Goal: Task Accomplishment & Management: Manage account settings

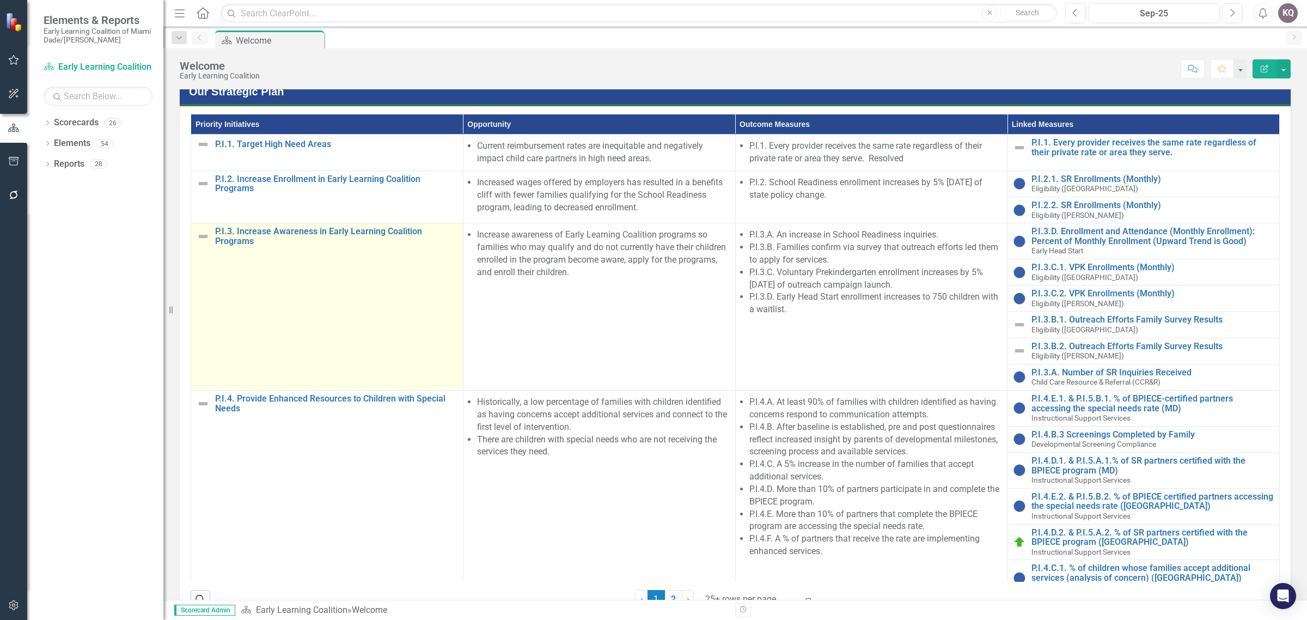
scroll to position [459, 0]
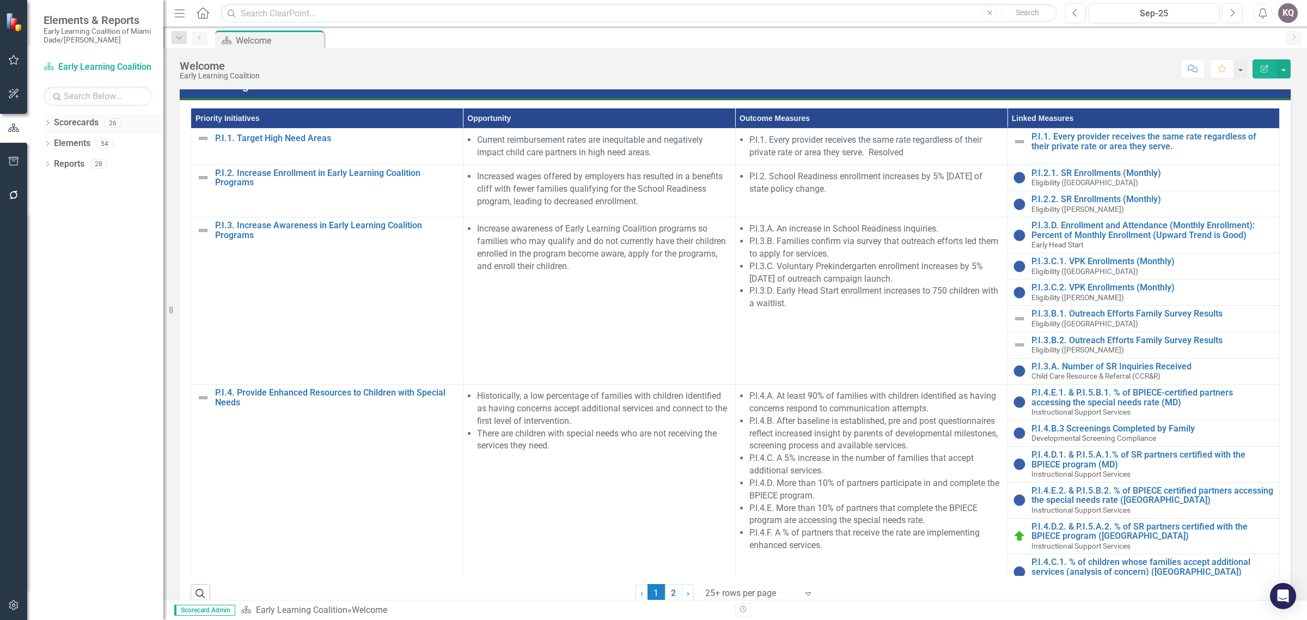
click at [52, 121] on div "Dropdown Scorecards 26" at bounding box center [104, 124] width 120 height 21
click at [45, 120] on div "Dropdown" at bounding box center [48, 124] width 8 height 9
click at [54, 143] on icon at bounding box center [53, 142] width 3 height 5
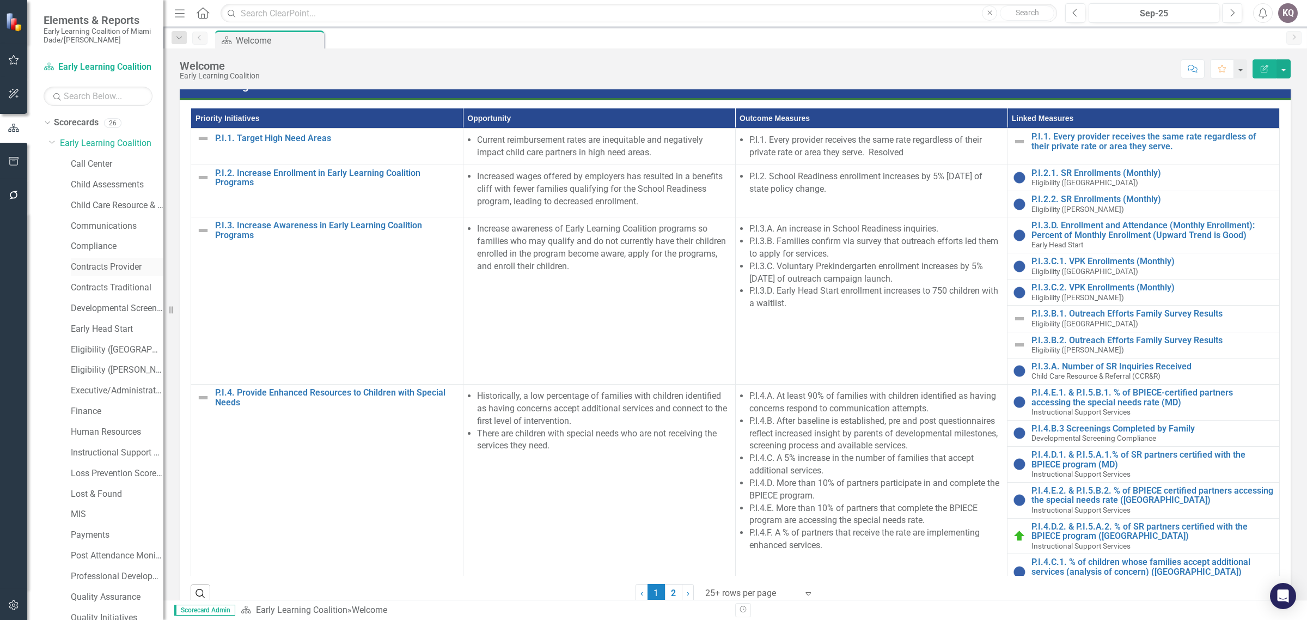
click at [91, 266] on link "Contracts Provider" at bounding box center [117, 267] width 93 height 13
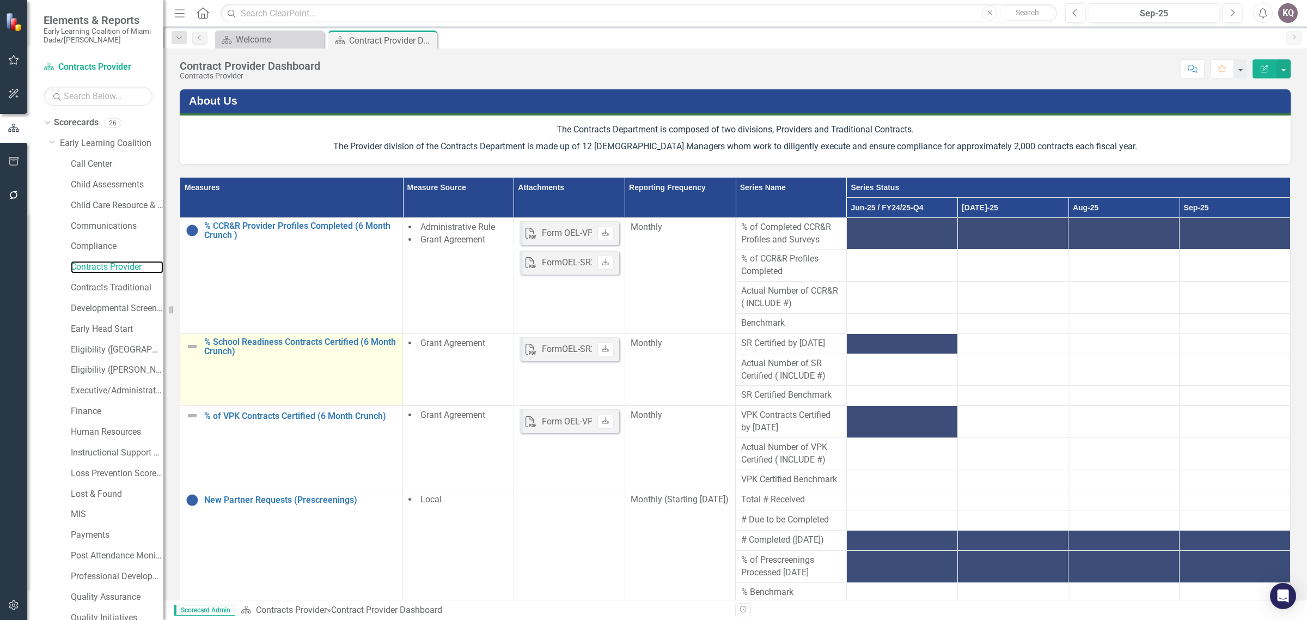
scroll to position [200, 0]
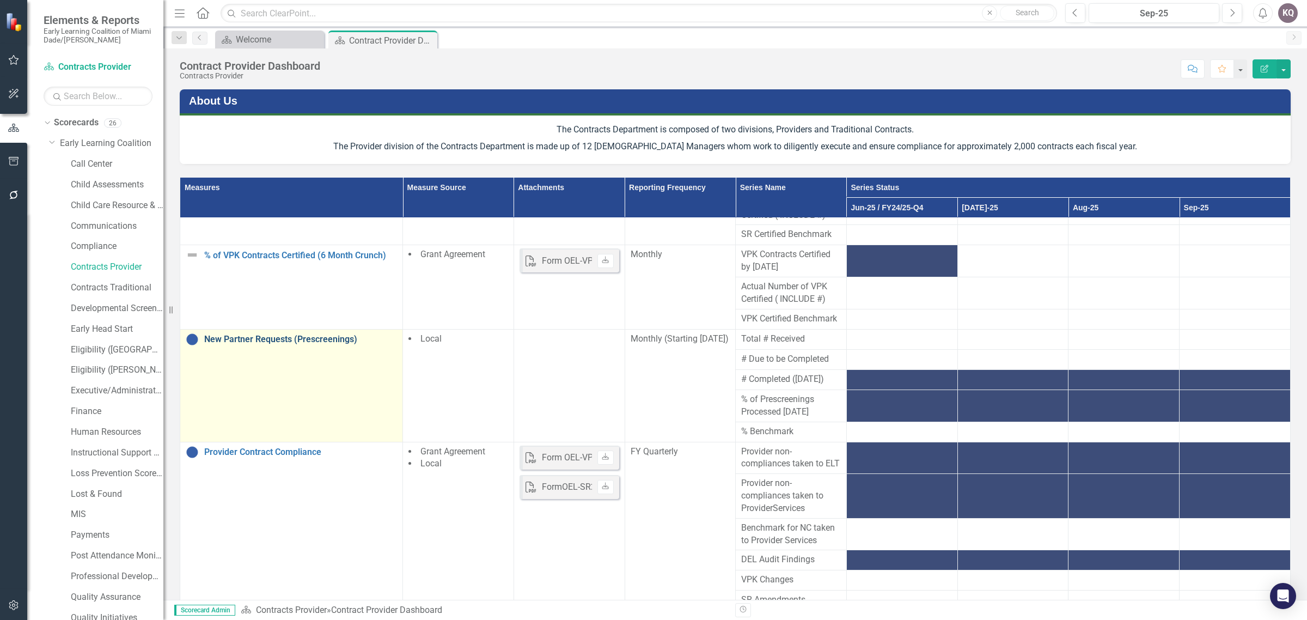
click at [289, 334] on link "New Partner Requests (Prescreenings)" at bounding box center [300, 339] width 193 height 10
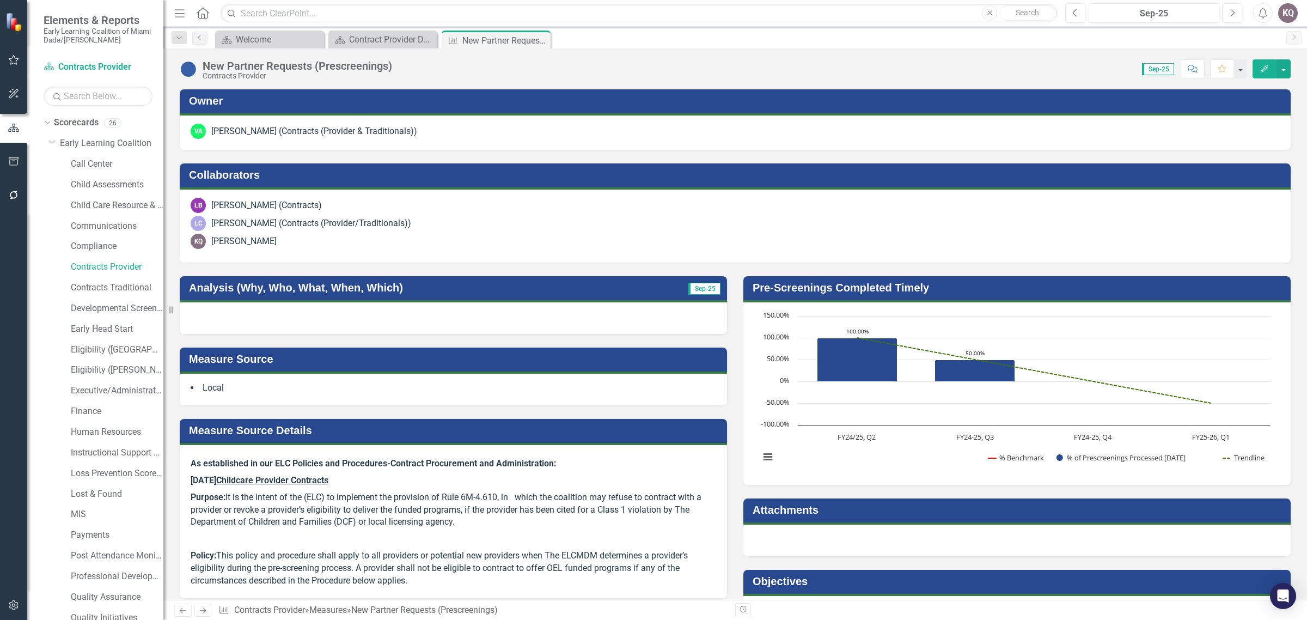
click at [1163, 70] on span "Sep-25" at bounding box center [1158, 69] width 32 height 12
click at [1154, 69] on span "Sep-25" at bounding box center [1158, 69] width 32 height 12
click at [1054, 72] on div "Score: N/A Sep-25 Completed Comment Favorite Edit" at bounding box center [844, 68] width 893 height 19
click at [1074, 15] on icon "Previous" at bounding box center [1075, 13] width 6 height 10
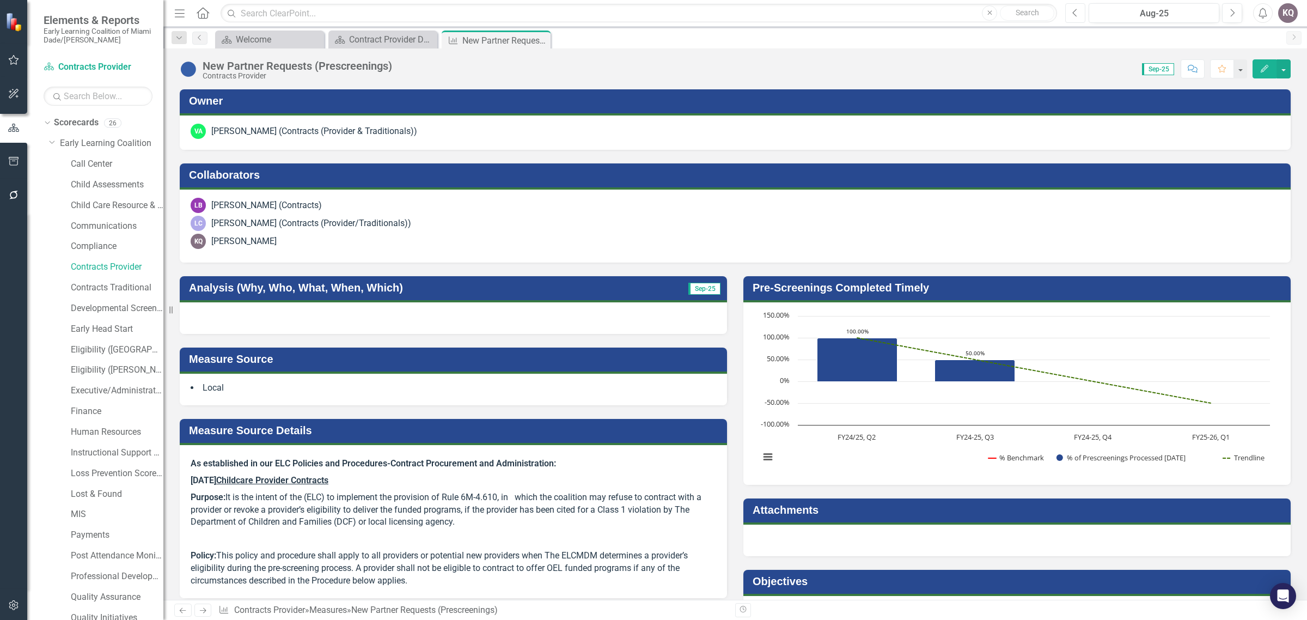
click at [1074, 15] on icon "Previous" at bounding box center [1075, 13] width 6 height 10
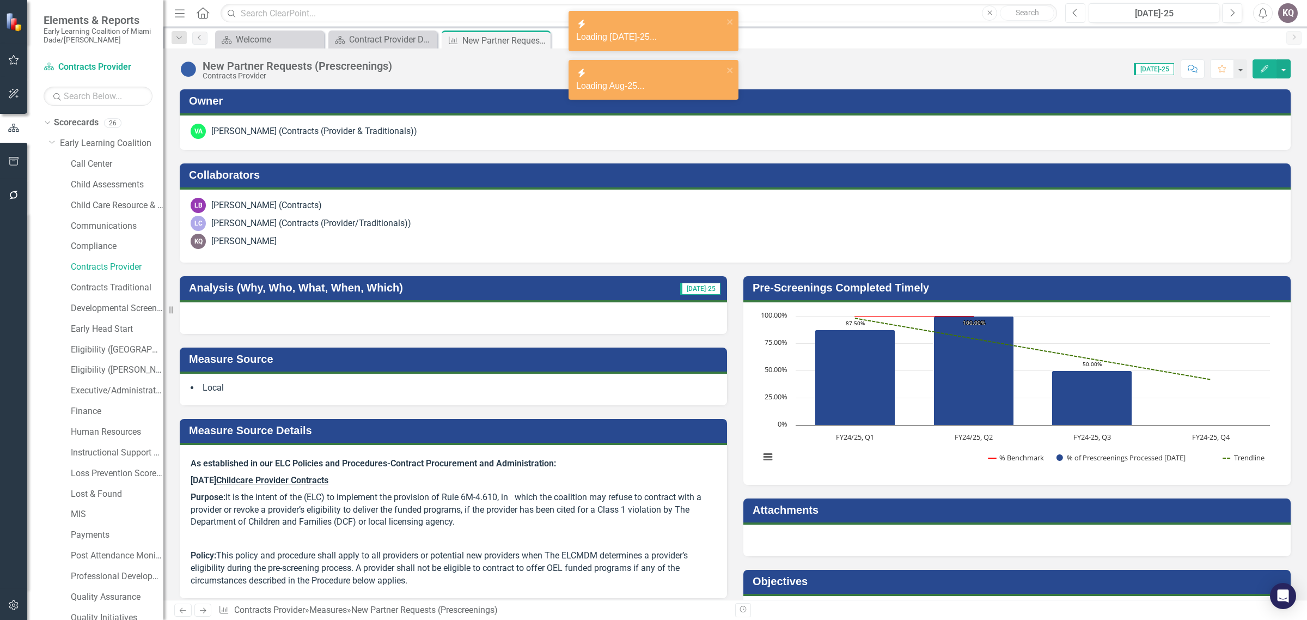
click at [1074, 15] on icon "Previous" at bounding box center [1075, 13] width 6 height 10
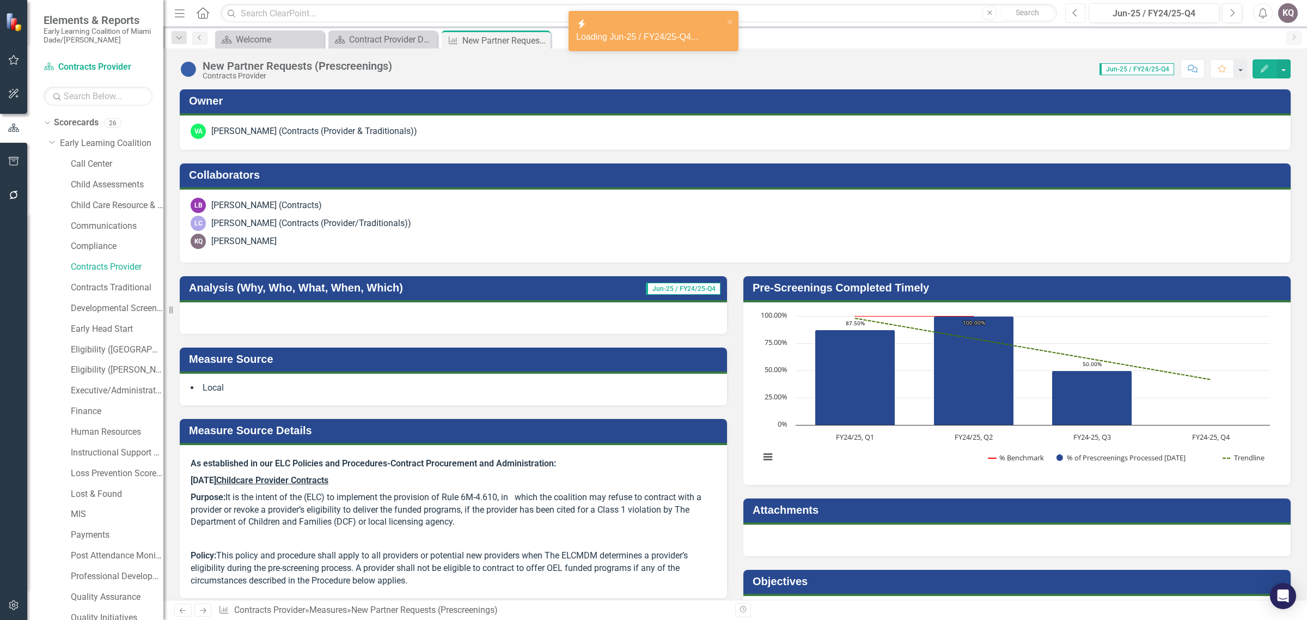
click at [1074, 15] on icon "Previous" at bounding box center [1075, 13] width 6 height 10
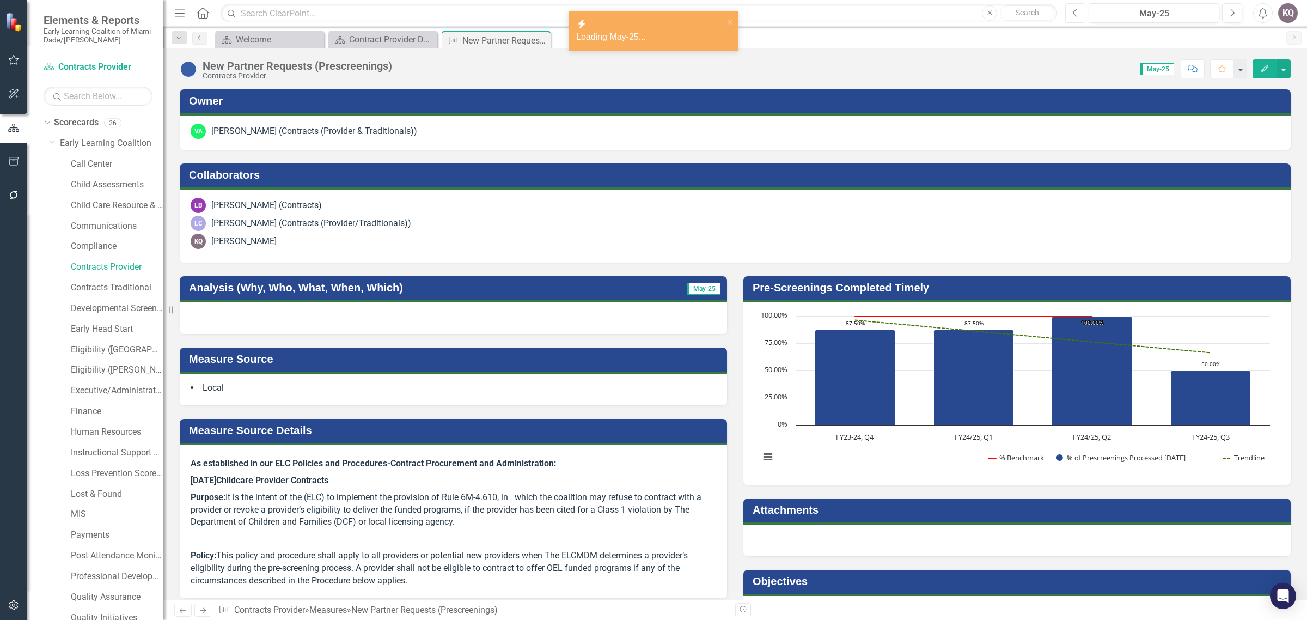
click at [1074, 15] on icon "Previous" at bounding box center [1075, 13] width 6 height 10
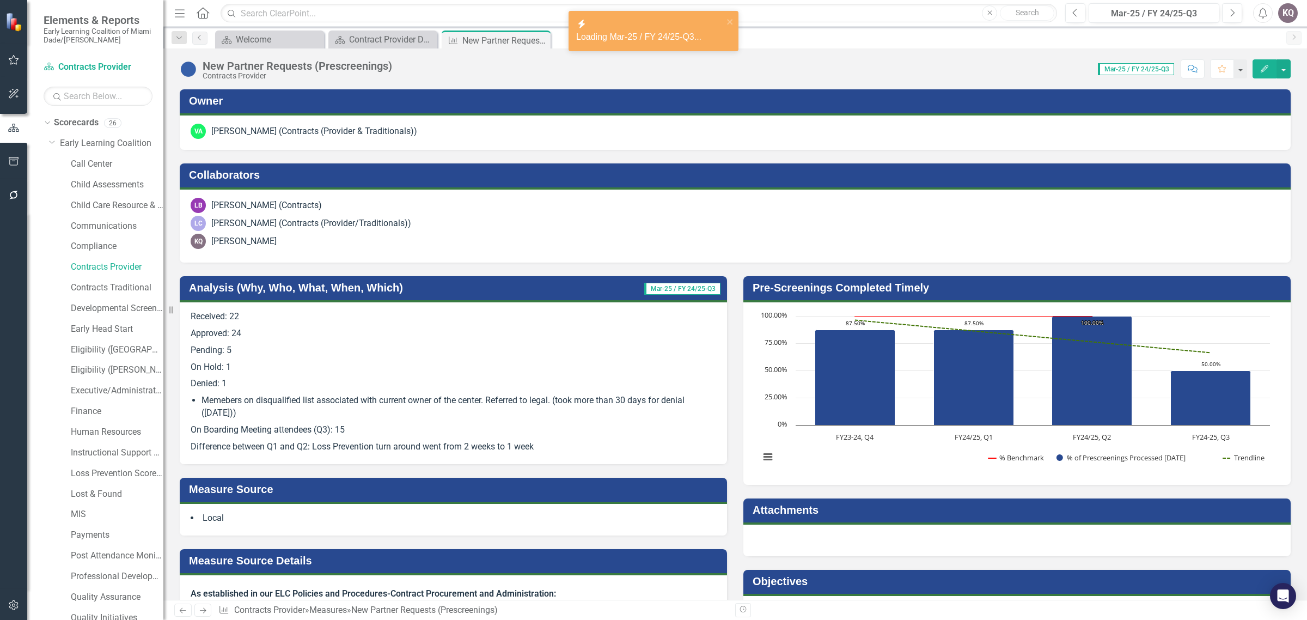
drag, startPoint x: 402, startPoint y: 431, endPoint x: 533, endPoint y: 431, distance: 130.7
click at [403, 431] on p "On Boarding Meeting attendees (Q3): 15" at bounding box center [453, 429] width 525 height 17
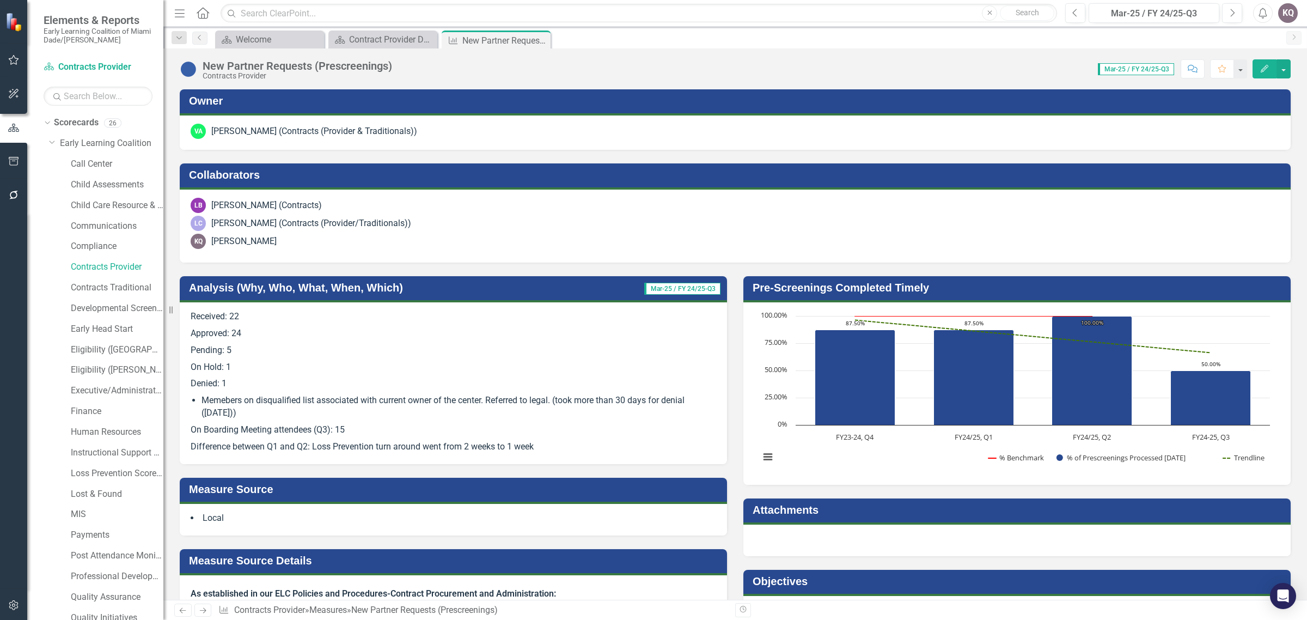
drag, startPoint x: 551, startPoint y: 444, endPoint x: 276, endPoint y: 365, distance: 286.3
click at [276, 365] on span "Received: 22 Approved: 24 Pending: 5 On Hold: 1 Denied: 1 Memebers on disqualif…" at bounding box center [453, 381] width 525 height 143
click at [329, 409] on li "Memebers on disqualified list associated with current owner of the center. Refe…" at bounding box center [458, 406] width 515 height 25
drag, startPoint x: 559, startPoint y: 445, endPoint x: 565, endPoint y: 403, distance: 42.3
click at [456, 442] on p "Difference between Q1 and Q2: Loss Prevention turn around went from 2 weeks to …" at bounding box center [453, 445] width 525 height 15
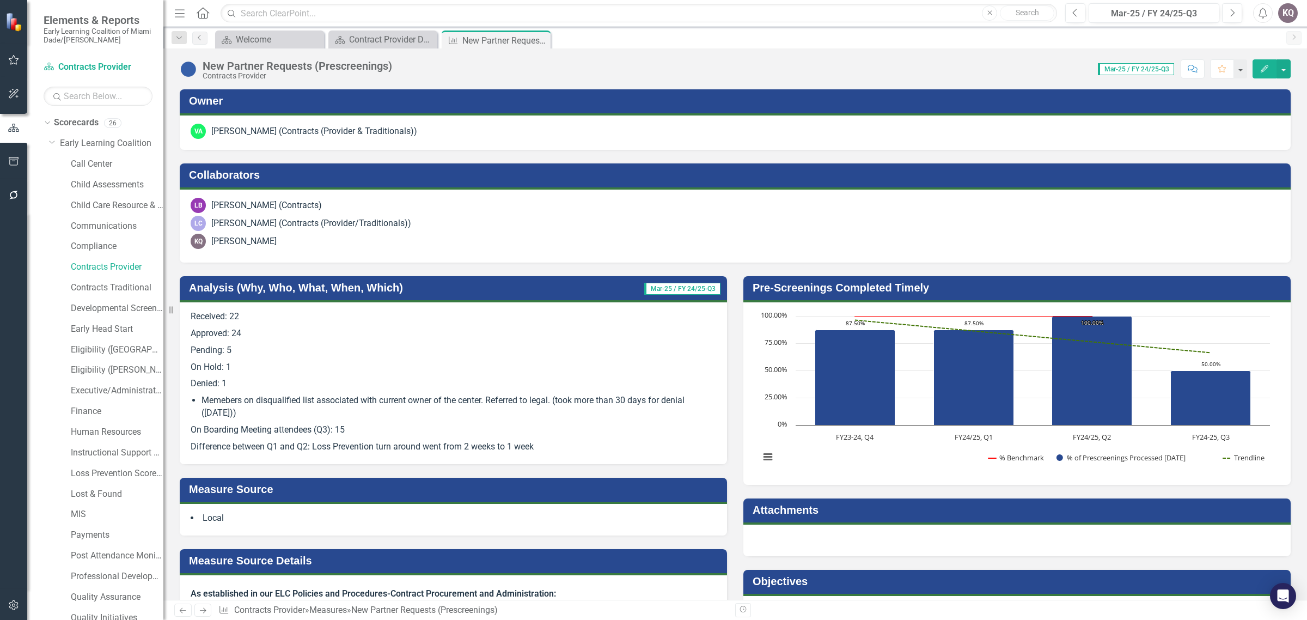
click at [554, 308] on div "Received: 22 Approved: 24 Pending: 5 On Hold: 1 Denied: 1 Memebers on disqualif…" at bounding box center [453, 383] width 547 height 162
click at [229, 311] on p "Received: 22" at bounding box center [453, 317] width 525 height 15
click at [360, 394] on li "Memebers on disqualified list associated with current owner of the center. Refe…" at bounding box center [458, 406] width 515 height 25
drag, startPoint x: 360, startPoint y: 394, endPoint x: 1005, endPoint y: 123, distance: 699.5
click at [364, 390] on span "Received: 22 Approved: 24 Pending: 5 On Hold: 1 Denied: 1 Memebers on disqualif…" at bounding box center [453, 381] width 525 height 143
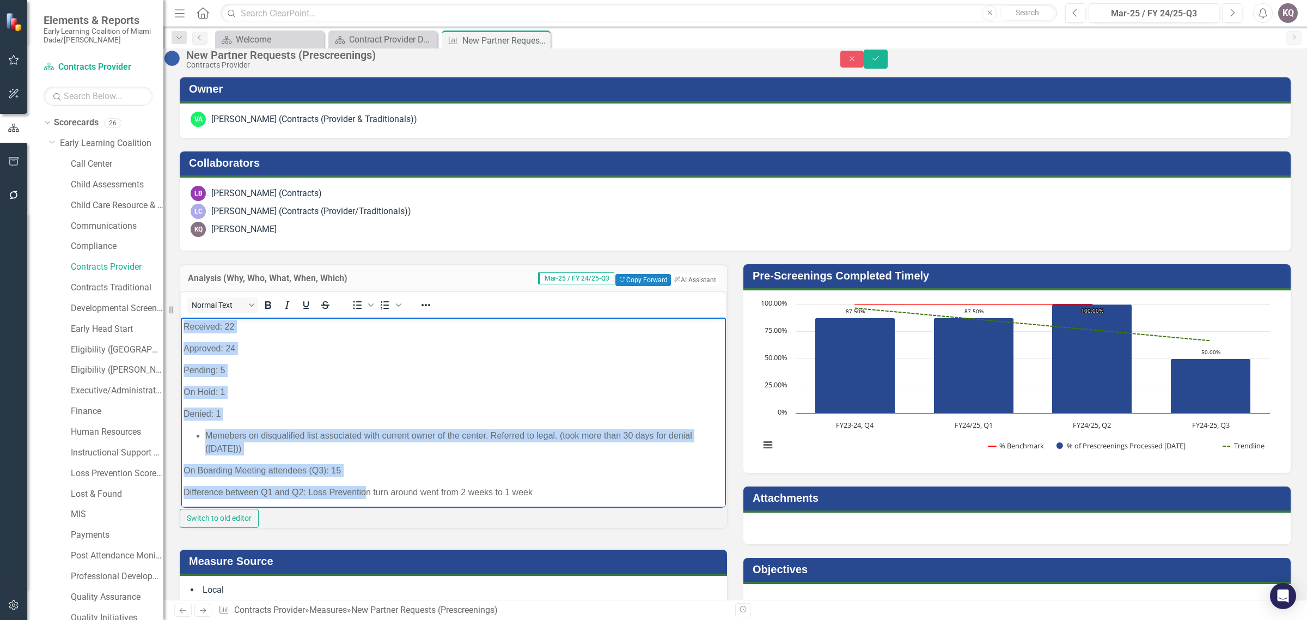
scroll to position [2, 0]
drag, startPoint x: 184, startPoint y: 326, endPoint x: 478, endPoint y: 461, distance: 323.6
click at [583, 508] on html "Received: 22 Approved: 24 Pending: 5 On Hold: 1 Denied: 1 Memebers on disqualif…" at bounding box center [453, 411] width 545 height 193
copy body "Received: 22 Approved: 24 Pending: 5 On Hold: 1 Denied: 1 Memebers on disqualif…"
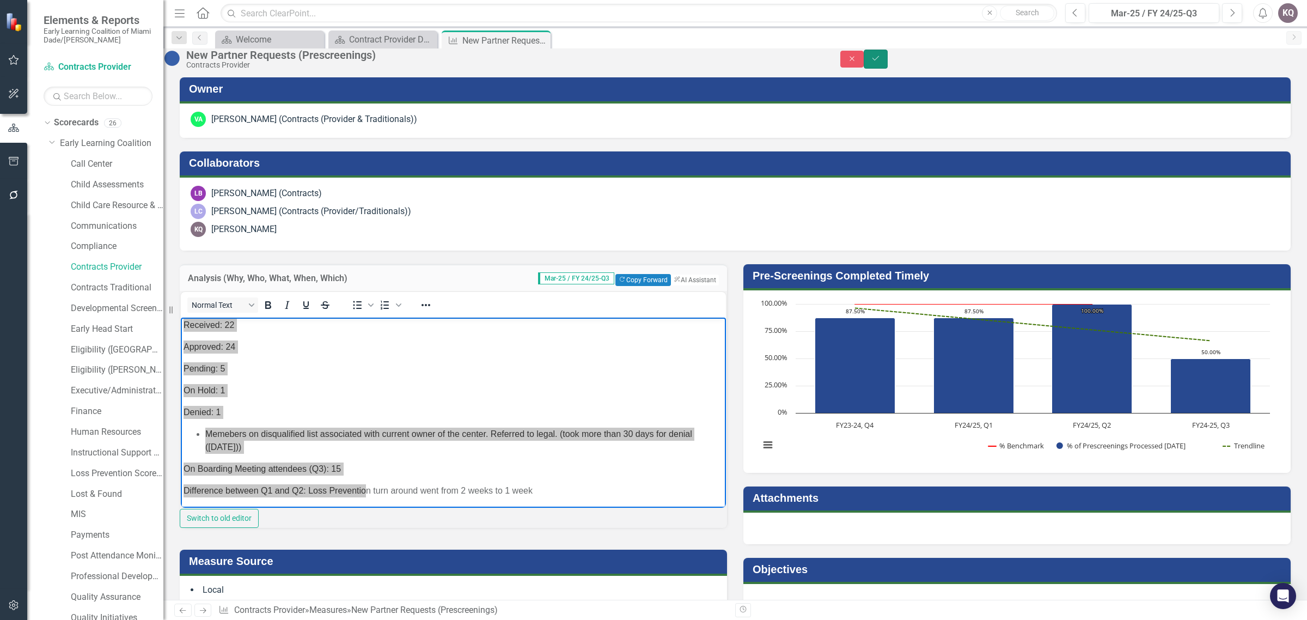
click at [881, 62] on icon "Save" at bounding box center [876, 58] width 10 height 8
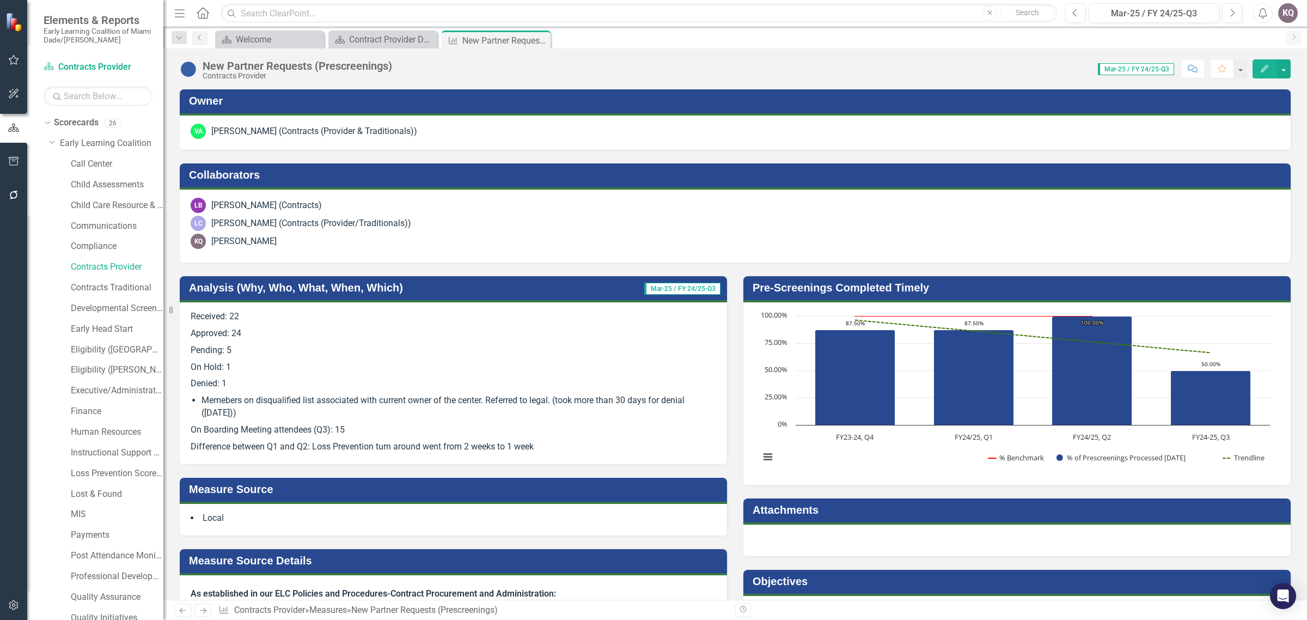
scroll to position [447, 0]
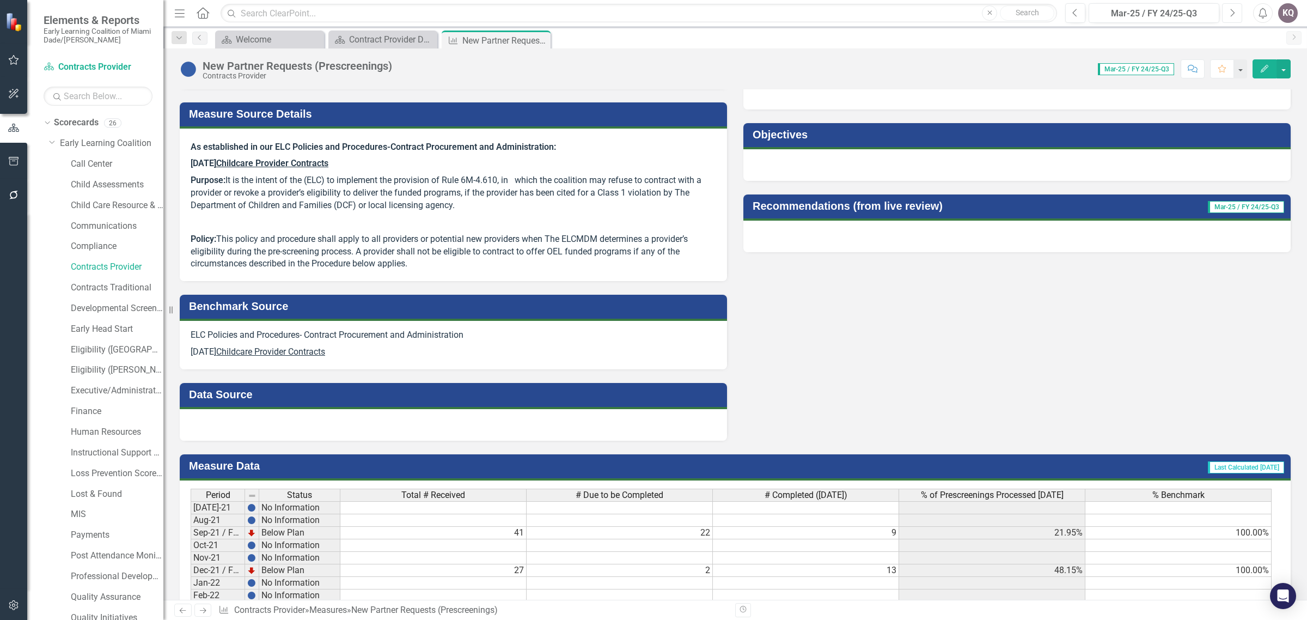
click at [1228, 13] on button "Next" at bounding box center [1232, 13] width 20 height 20
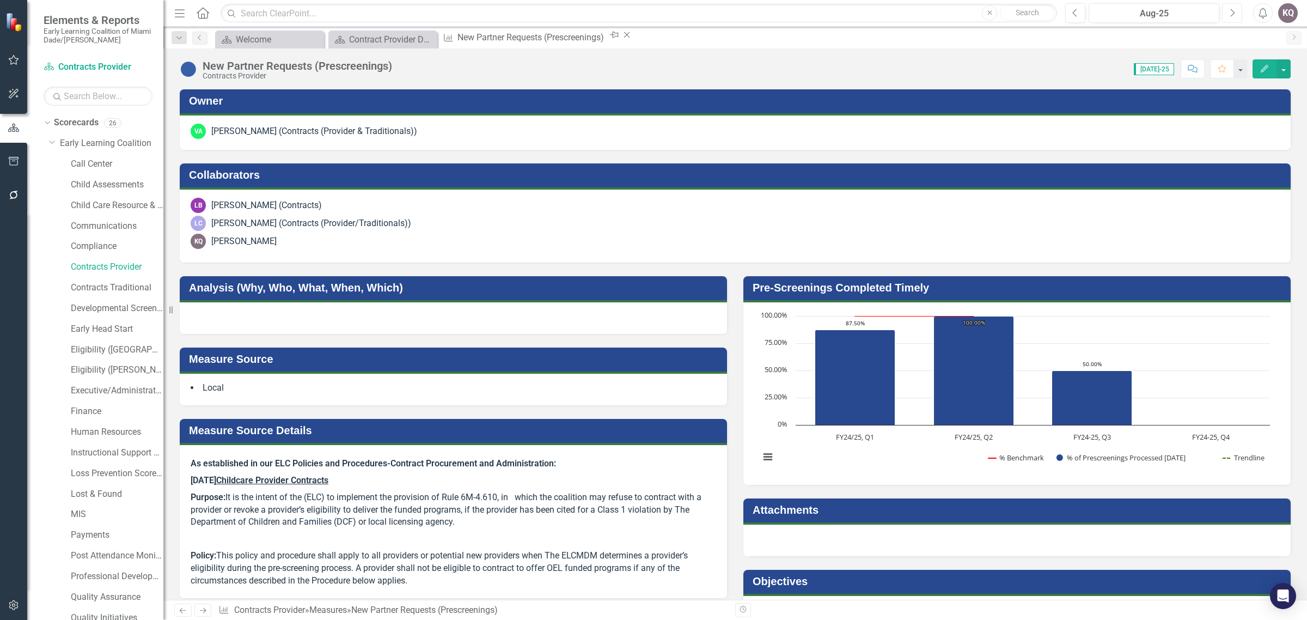
click at [1228, 13] on button "Next" at bounding box center [1232, 13] width 20 height 20
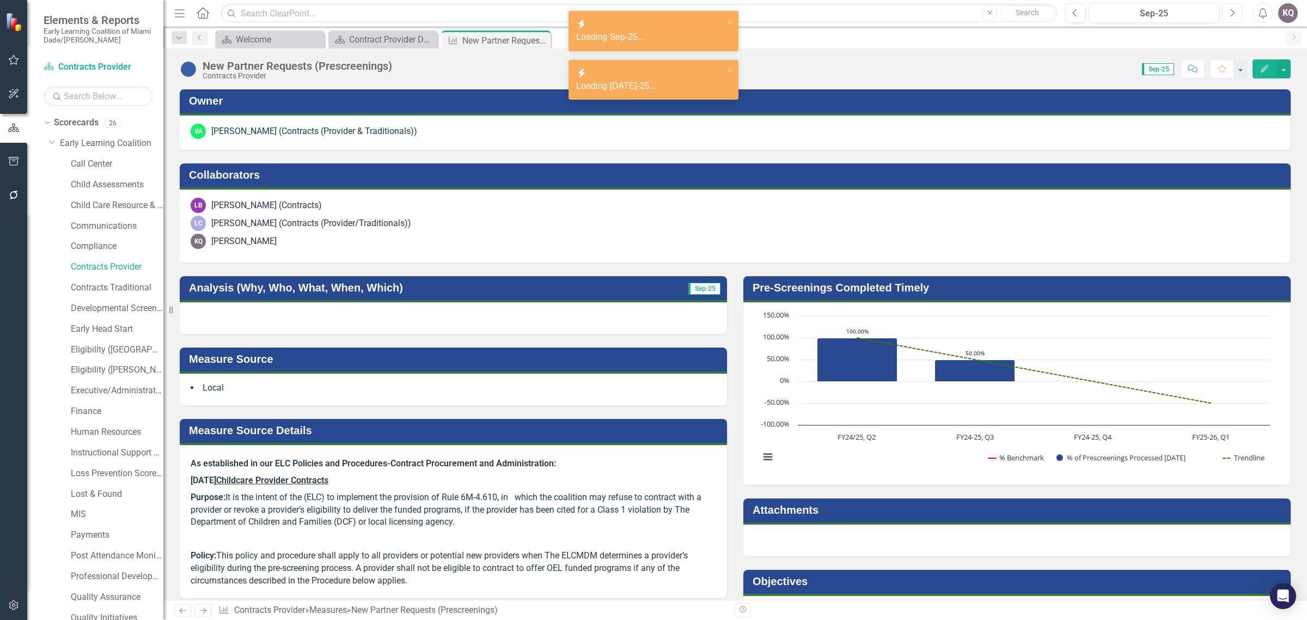
click at [1227, 12] on button "Next" at bounding box center [1232, 13] width 20 height 20
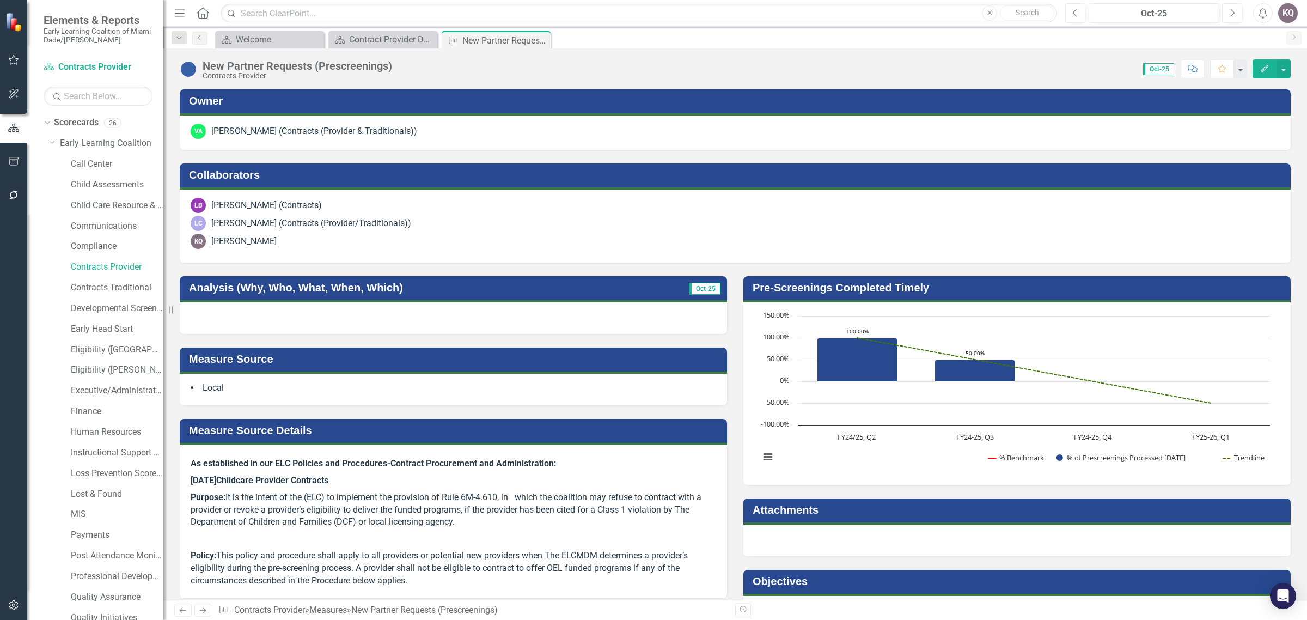
click at [316, 320] on div at bounding box center [453, 318] width 547 height 32
click at [316, 319] on div at bounding box center [453, 318] width 547 height 32
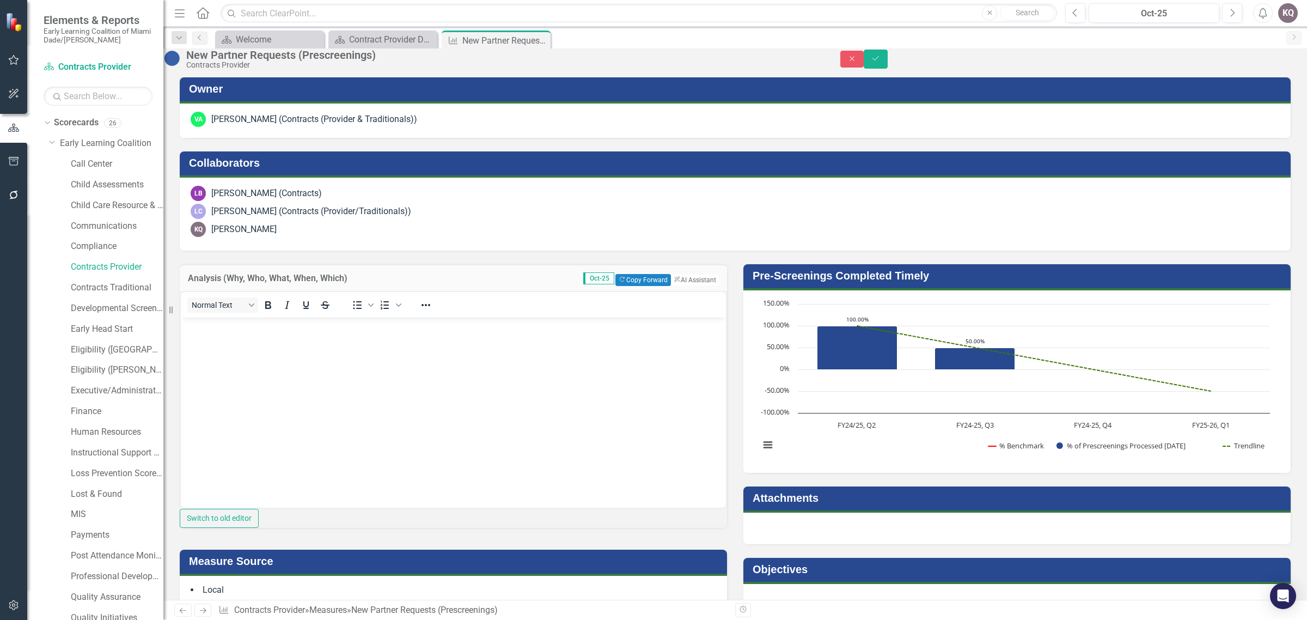
click at [192, 332] on p "Rich Text Area. Press ALT-0 for help." at bounding box center [454, 326] width 540 height 13
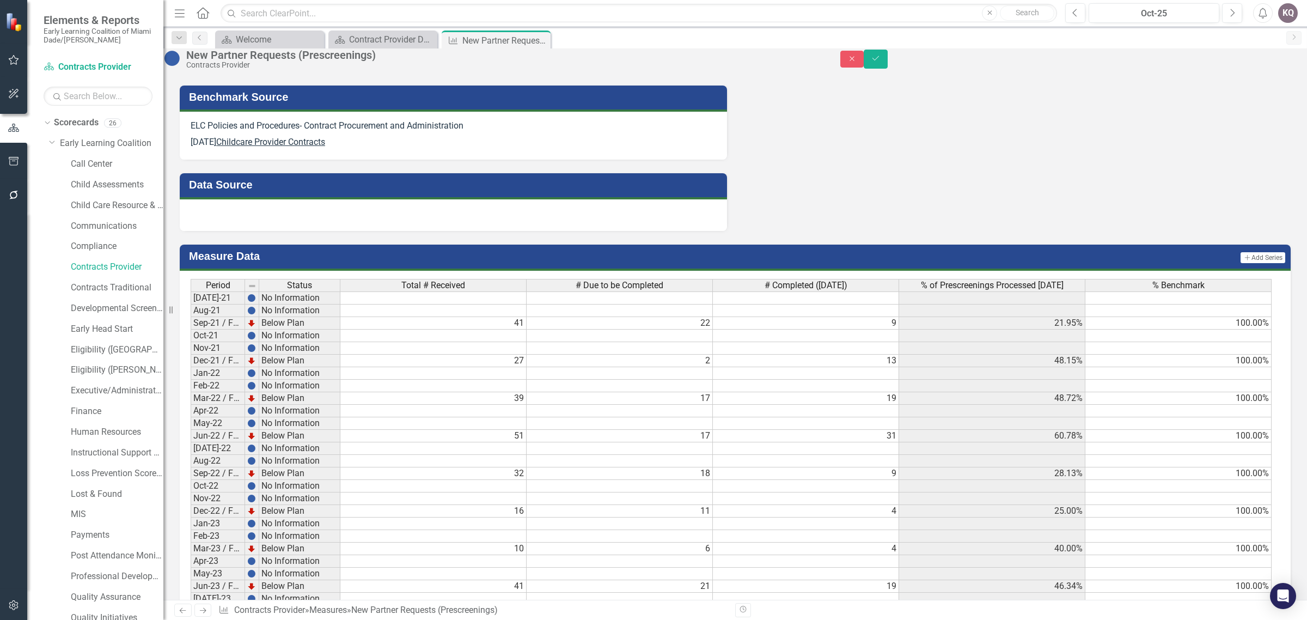
scroll to position [729, 0]
